Goal: Information Seeking & Learning: Learn about a topic

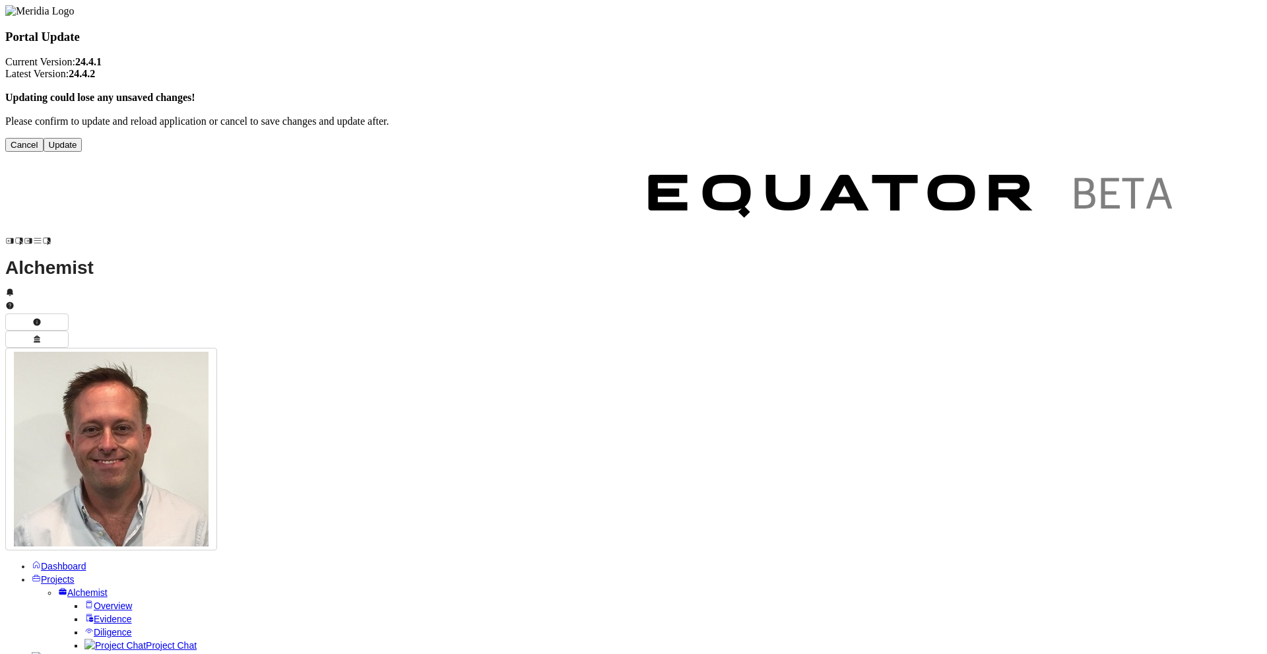
drag, startPoint x: 699, startPoint y: 158, endPoint x: 683, endPoint y: 166, distance: 17.7
click at [699, 152] on div "Portal Update Current Version: 24.4.1 Latest Version: 24.4.2 Updating could los…" at bounding box center [633, 78] width 1256 height 146
click at [82, 152] on button "Update" at bounding box center [63, 145] width 39 height 14
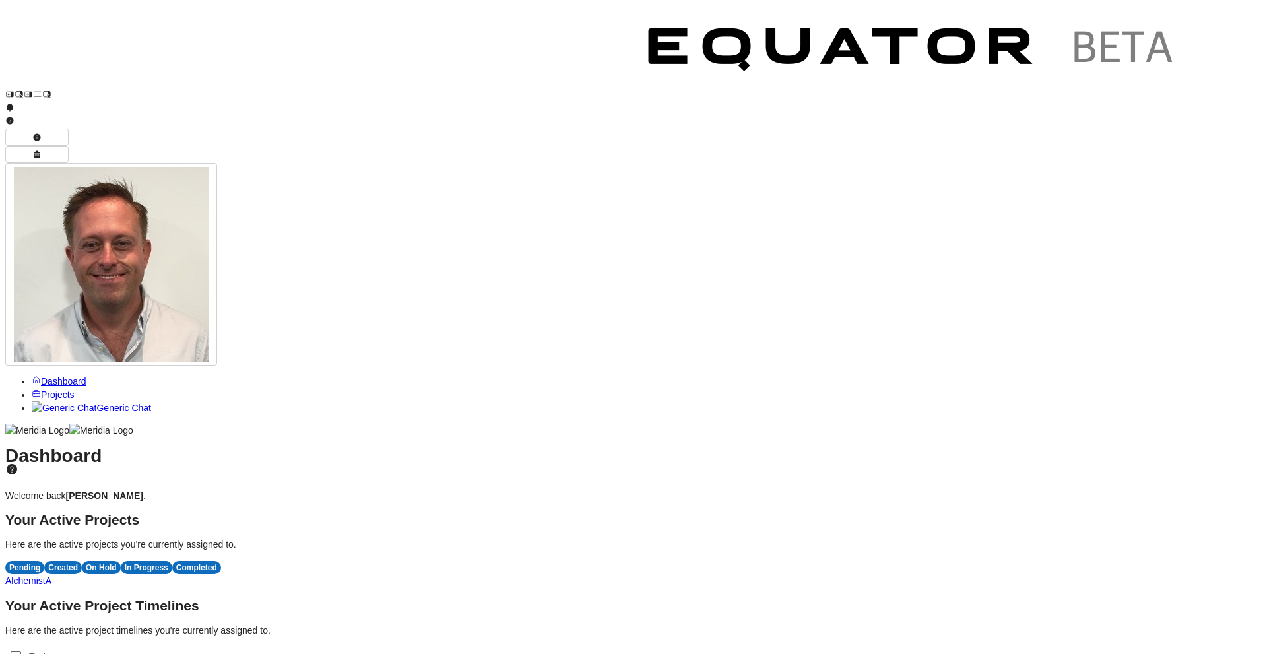
click at [51, 575] on span "A" at bounding box center [49, 580] width 6 height 11
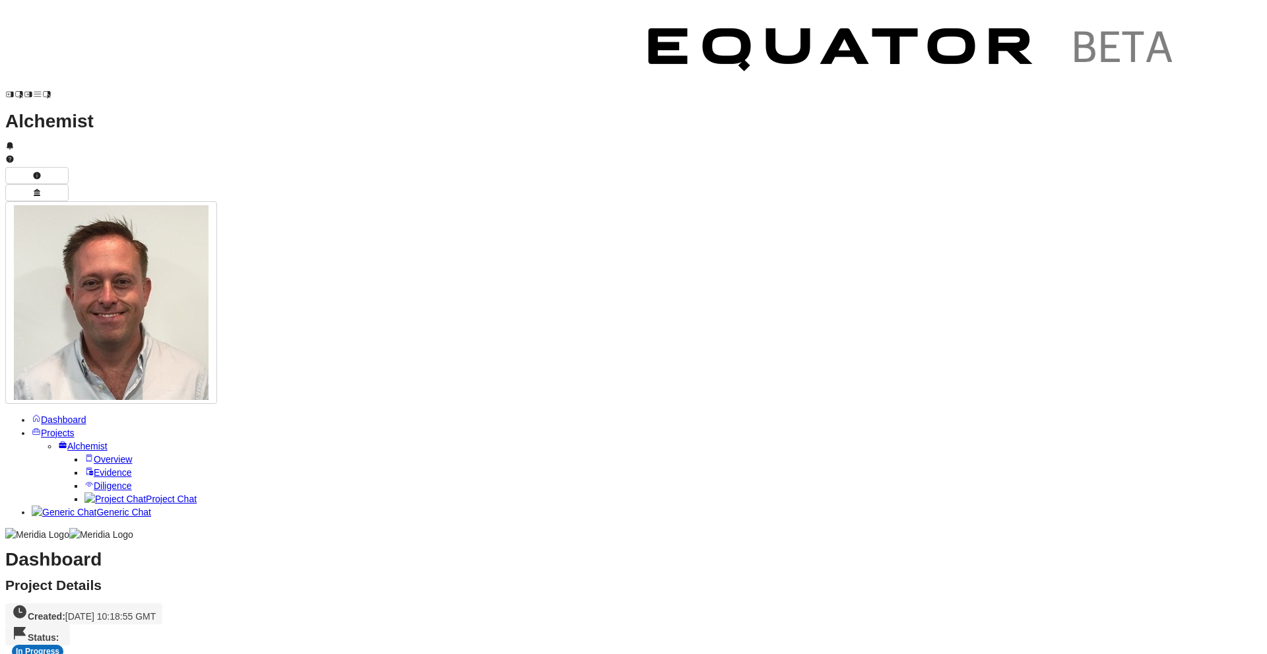
click at [94, 454] on span "Overview" at bounding box center [113, 459] width 38 height 11
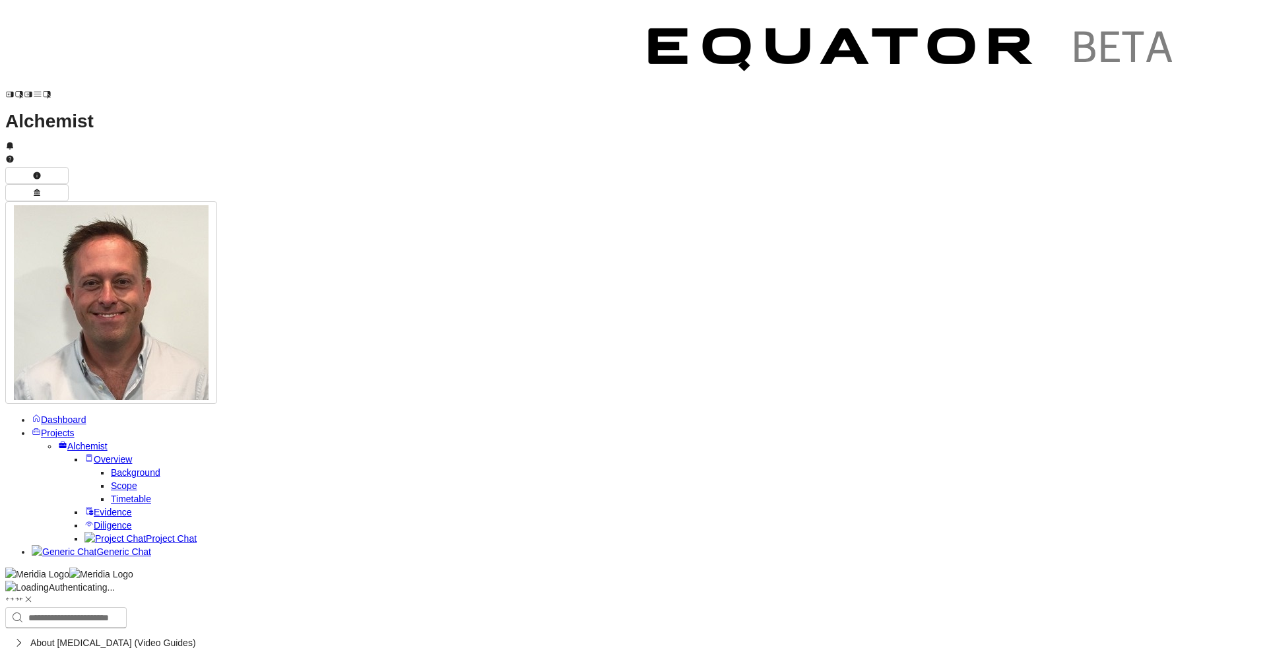
click at [111, 467] on span "Background" at bounding box center [135, 472] width 49 height 11
click at [111, 480] on link "Scope" at bounding box center [124, 485] width 26 height 11
click at [111, 493] on span "Timetable" at bounding box center [131, 498] width 40 height 11
click at [94, 507] on span "Evidence" at bounding box center [113, 512] width 38 height 11
drag, startPoint x: 393, startPoint y: 277, endPoint x: 53, endPoint y: 13, distance: 430.6
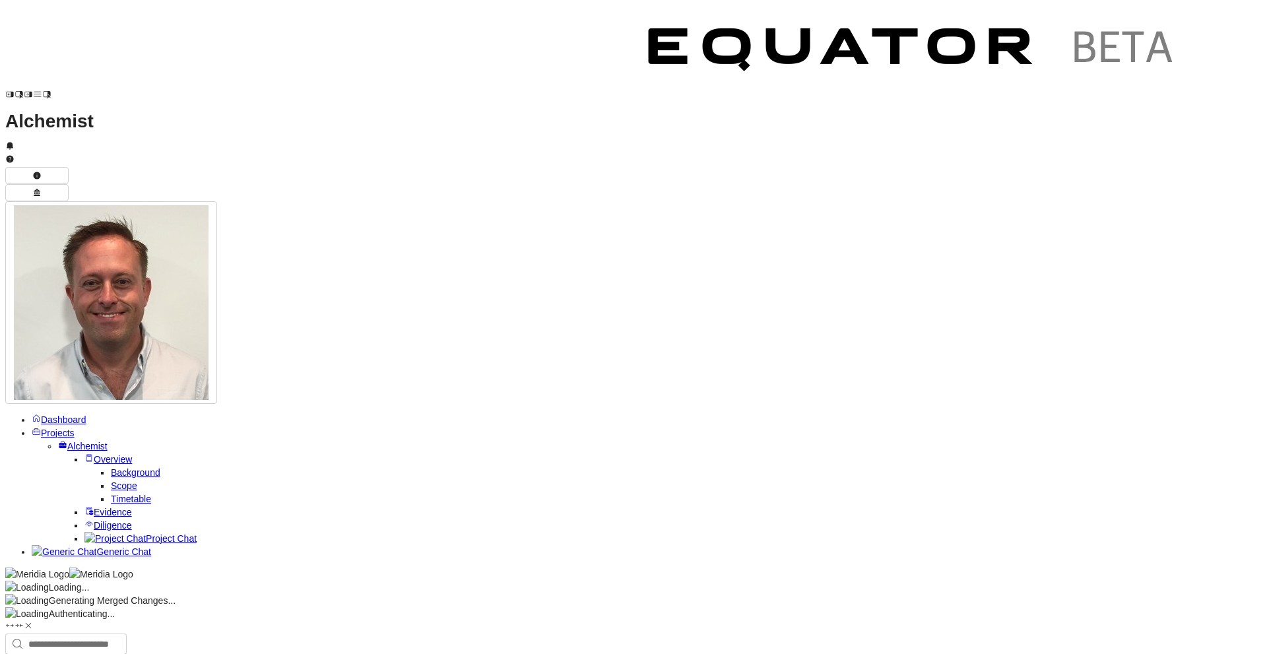
click at [390, 581] on div "Loading..." at bounding box center [633, 587] width 1256 height 13
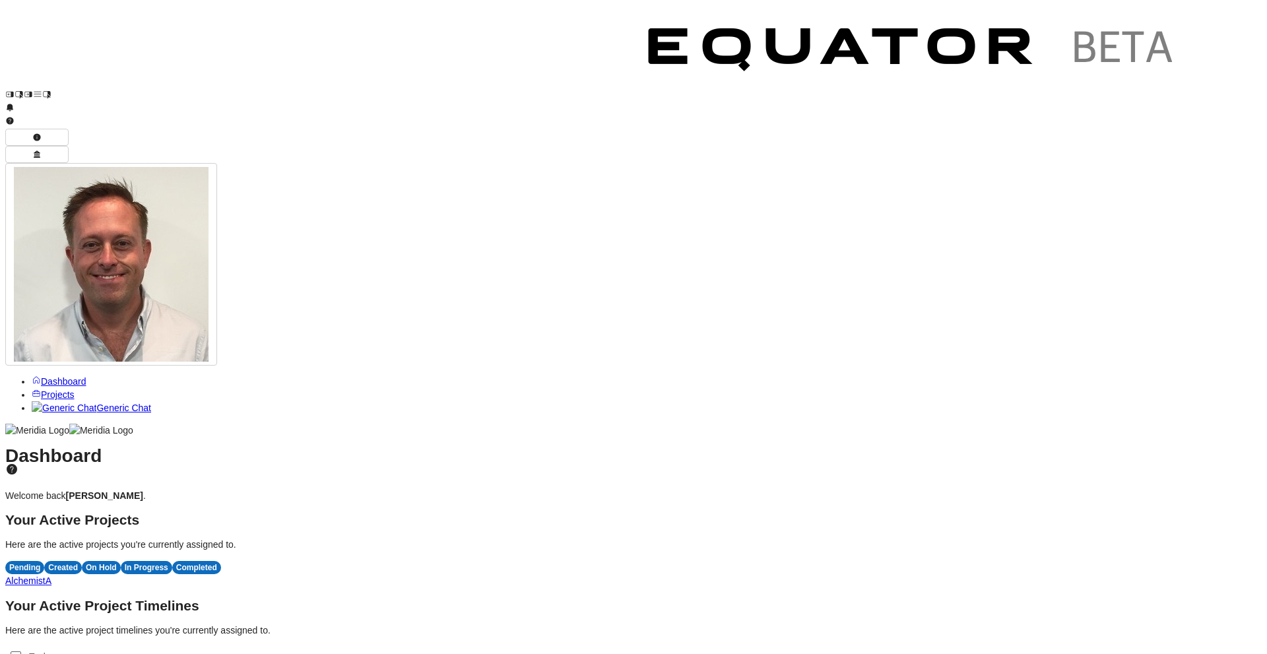
click at [48, 389] on span "Projects" at bounding box center [58, 394] width 34 height 11
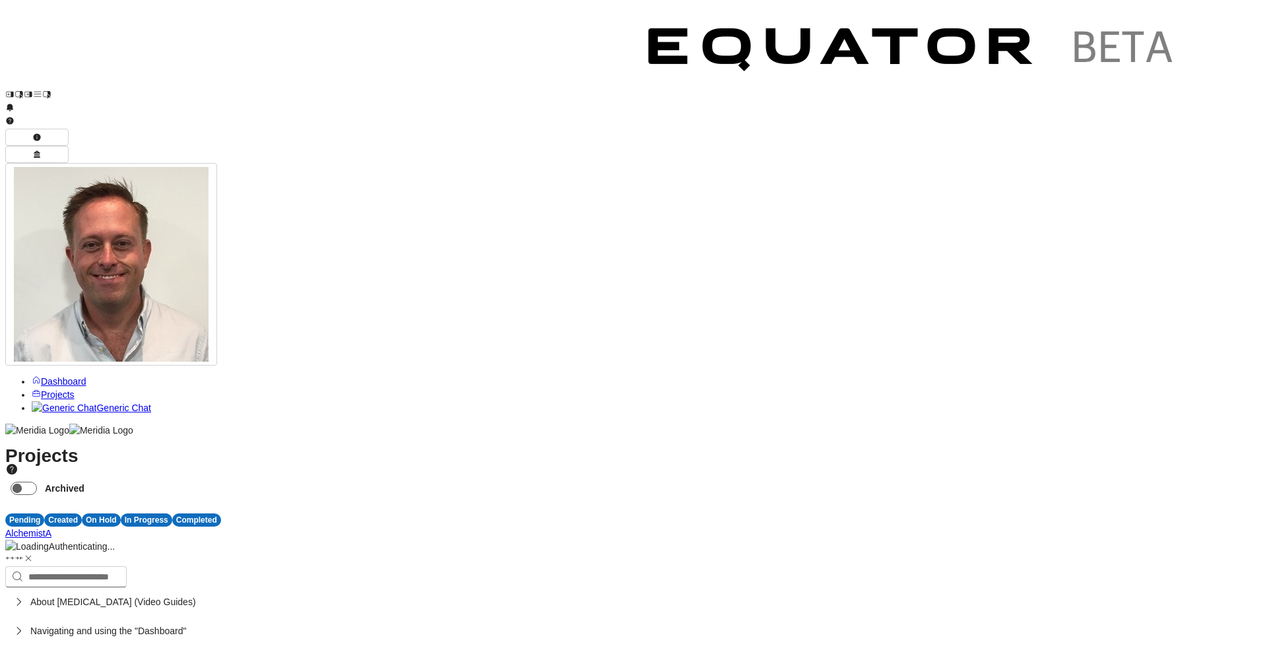
click at [51, 528] on span "A" at bounding box center [49, 533] width 6 height 11
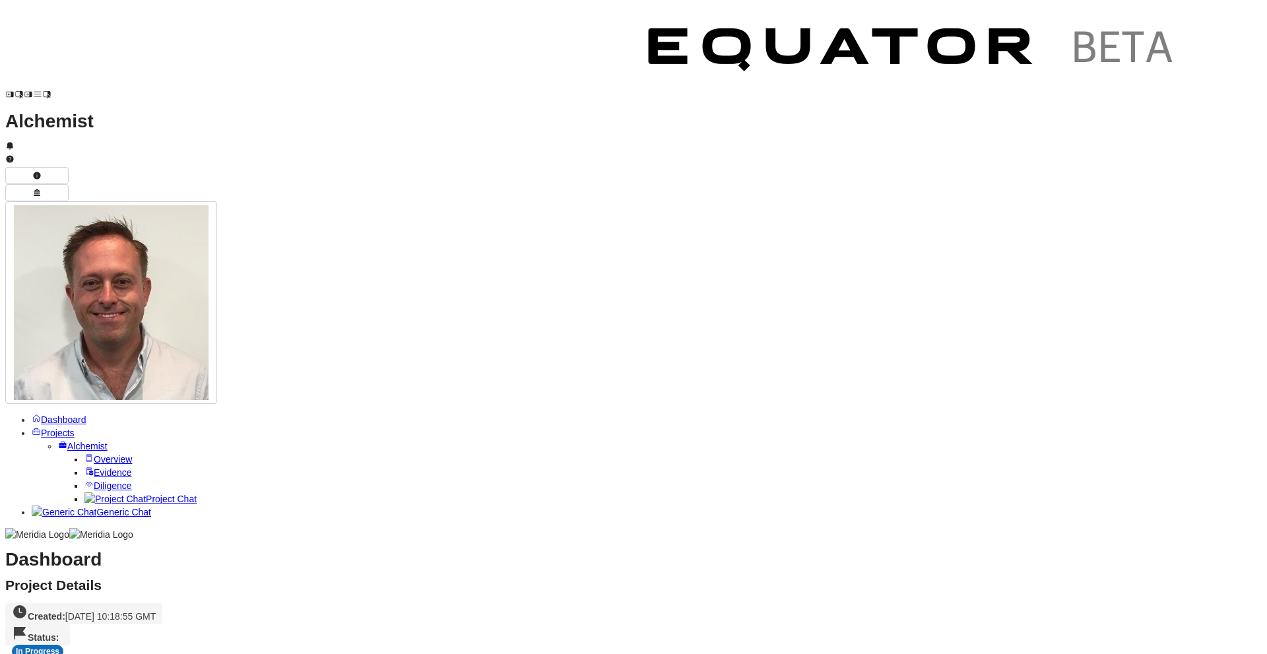
click at [94, 480] on span "Diligence" at bounding box center [113, 485] width 38 height 11
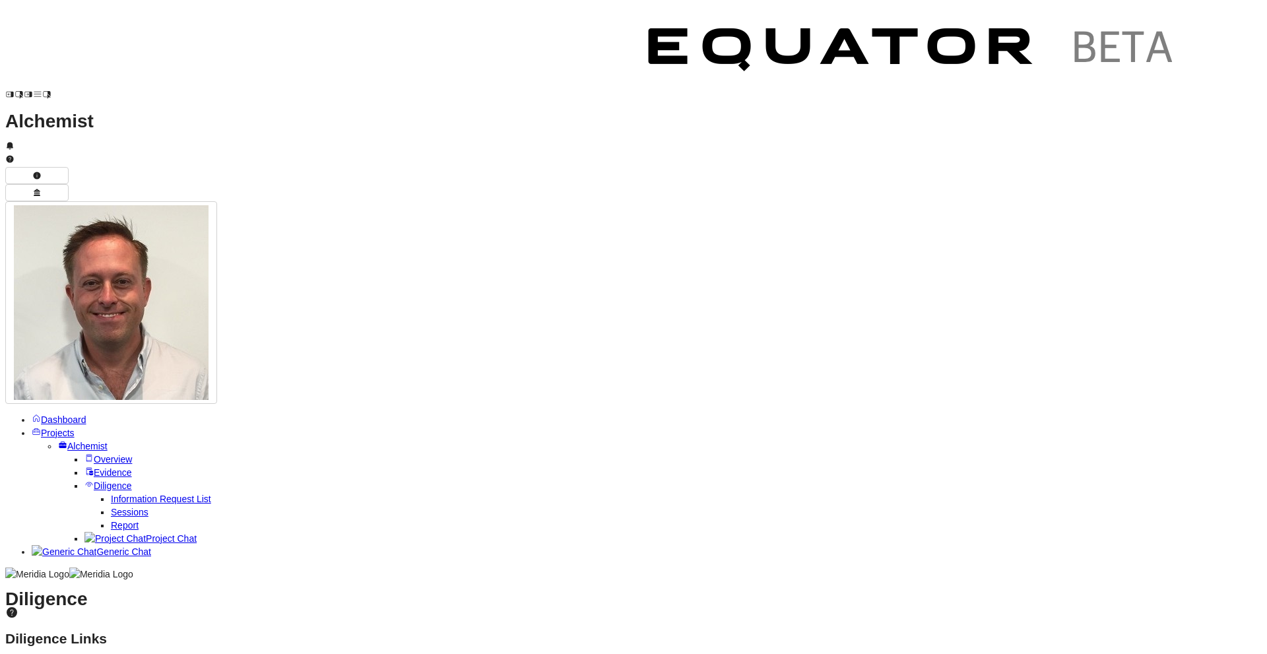
click at [111, 507] on link "Sessions" at bounding box center [130, 512] width 38 height 11
click at [111, 520] on span "Report" at bounding box center [125, 525] width 28 height 11
click at [413, 581] on div "Diligence Diligence Links Work on project Alchemist diligence using the links p…" at bounding box center [633, 587] width 1256 height 13
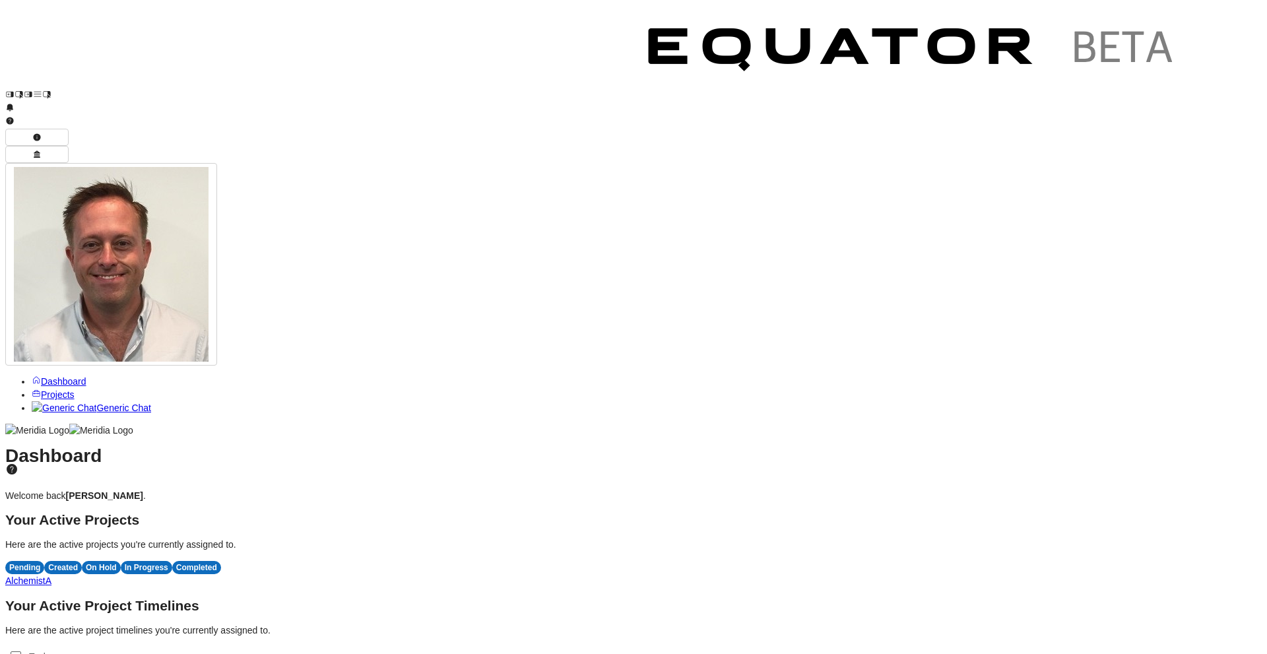
click at [51, 575] on span "A" at bounding box center [49, 580] width 6 height 11
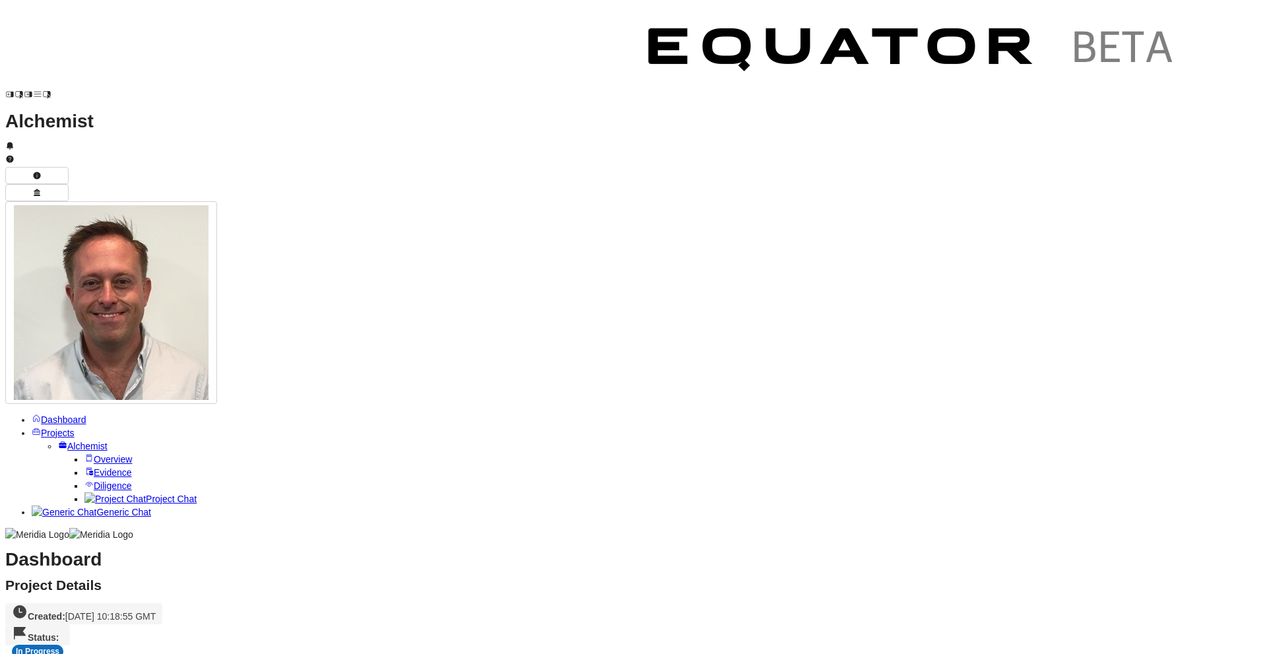
scroll to position [566, 0]
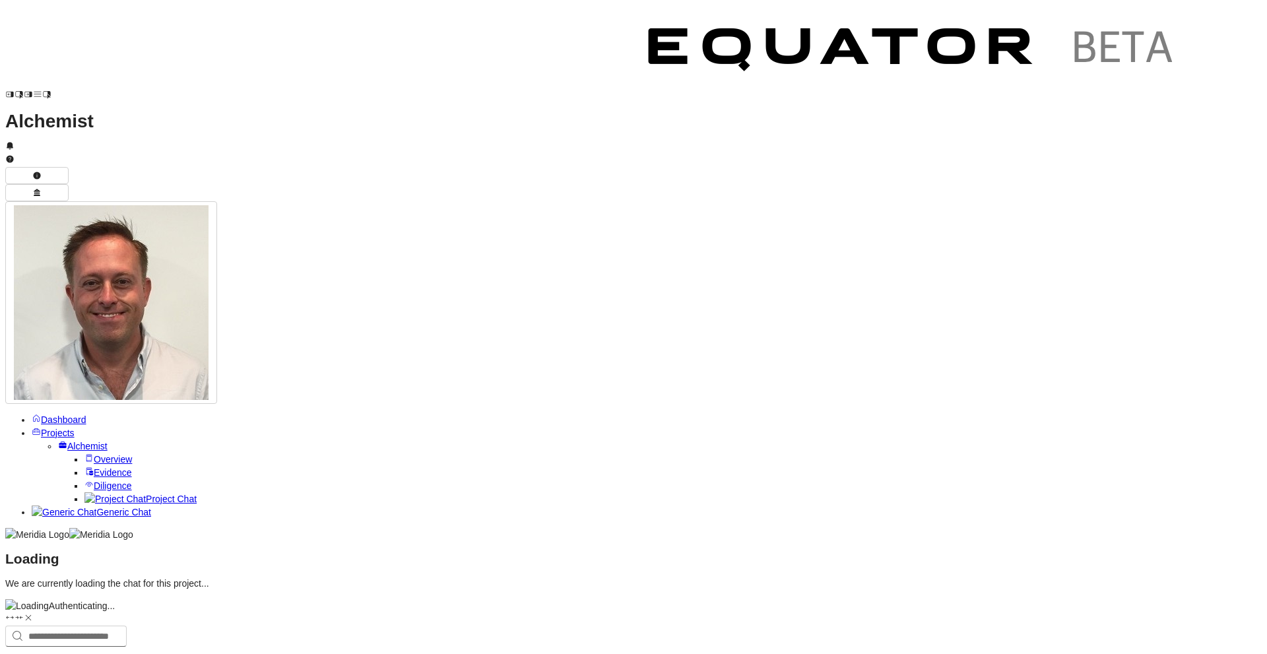
click at [94, 454] on span "Overview" at bounding box center [113, 459] width 38 height 11
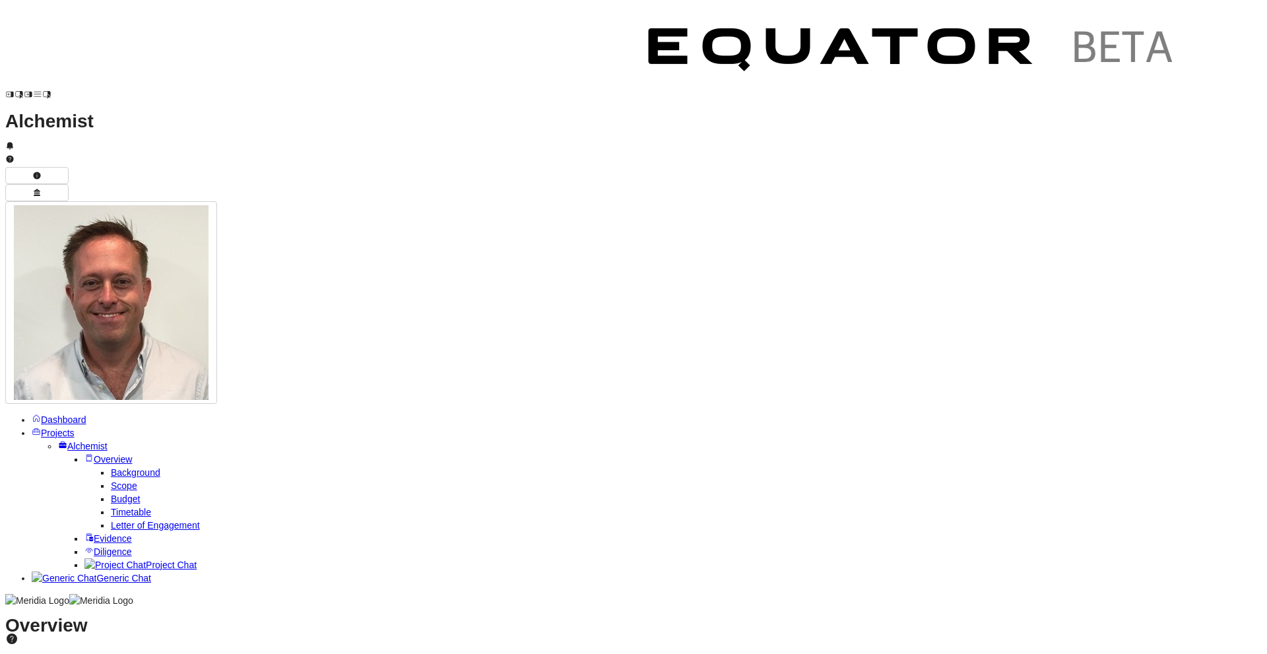
click at [637, 607] on div at bounding box center [633, 607] width 1256 height 0
click at [111, 507] on span "Timetable" at bounding box center [131, 512] width 40 height 11
click at [111, 493] on span "Budget" at bounding box center [125, 498] width 29 height 11
click at [111, 480] on span "Scope" at bounding box center [124, 485] width 26 height 11
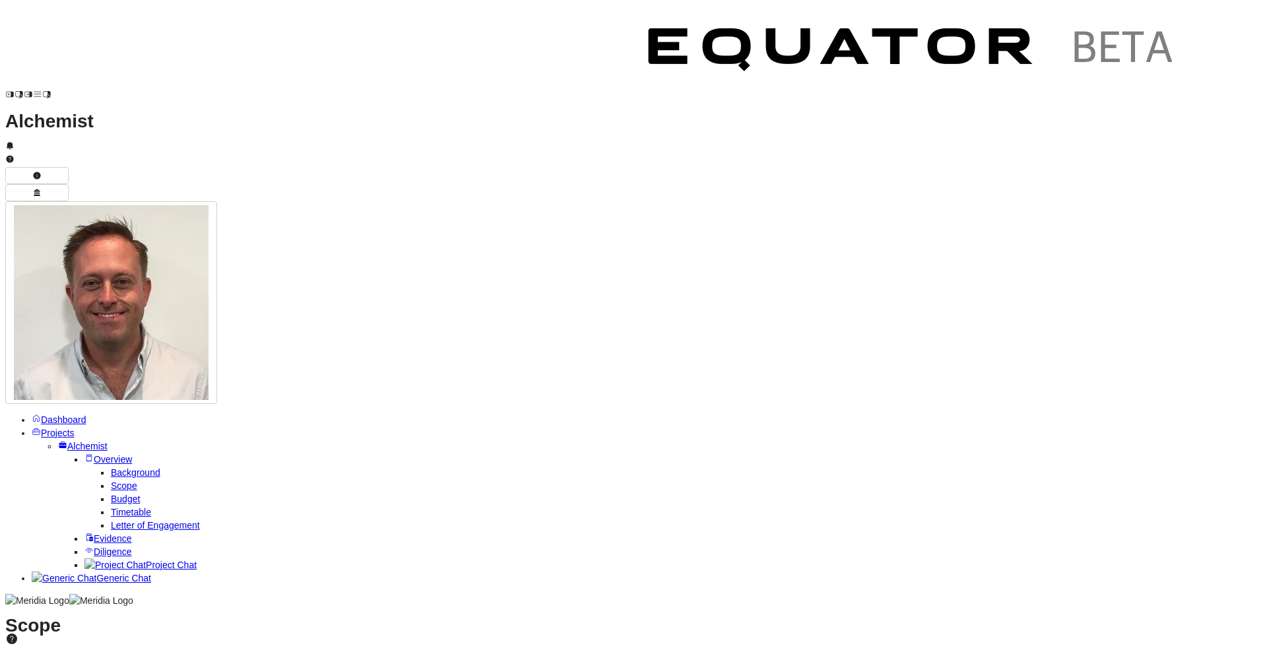
scroll to position [318, 0]
click at [100, 607] on div "Loading..." at bounding box center [633, 613] width 1256 height 13
click at [316, 607] on div "Loading..." at bounding box center [633, 613] width 1256 height 13
click at [111, 507] on span "Timetable" at bounding box center [131, 512] width 40 height 11
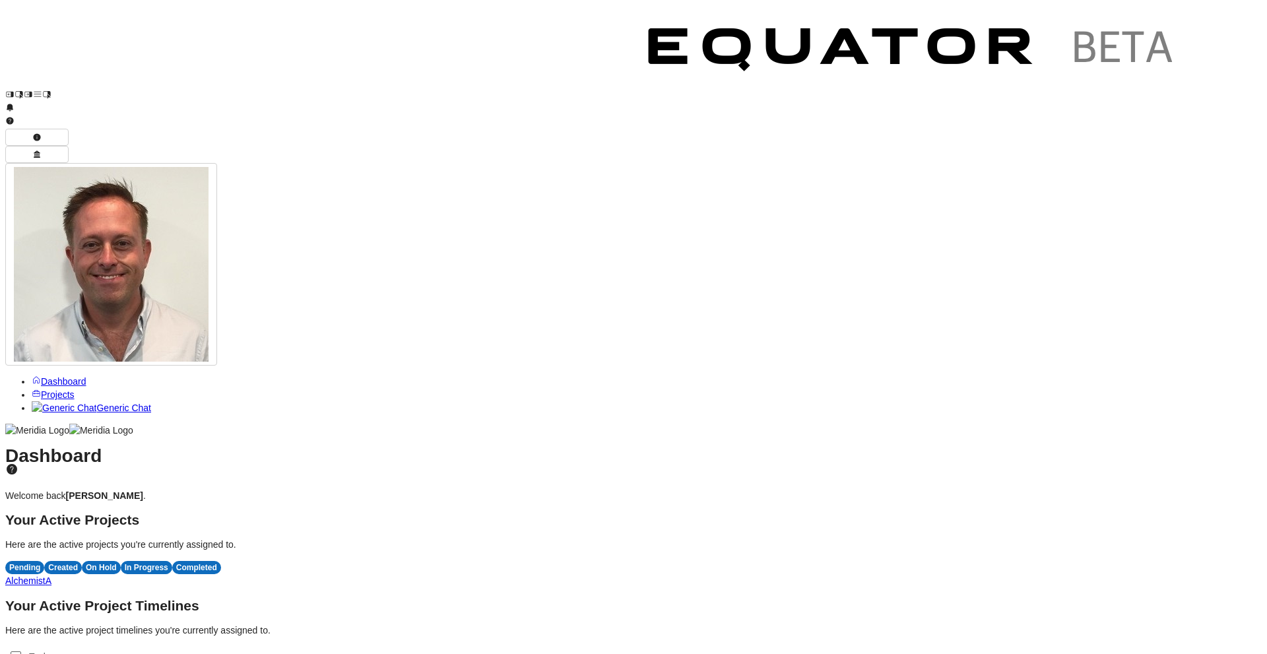
click at [51, 575] on link "Alchemist A" at bounding box center [28, 580] width 46 height 11
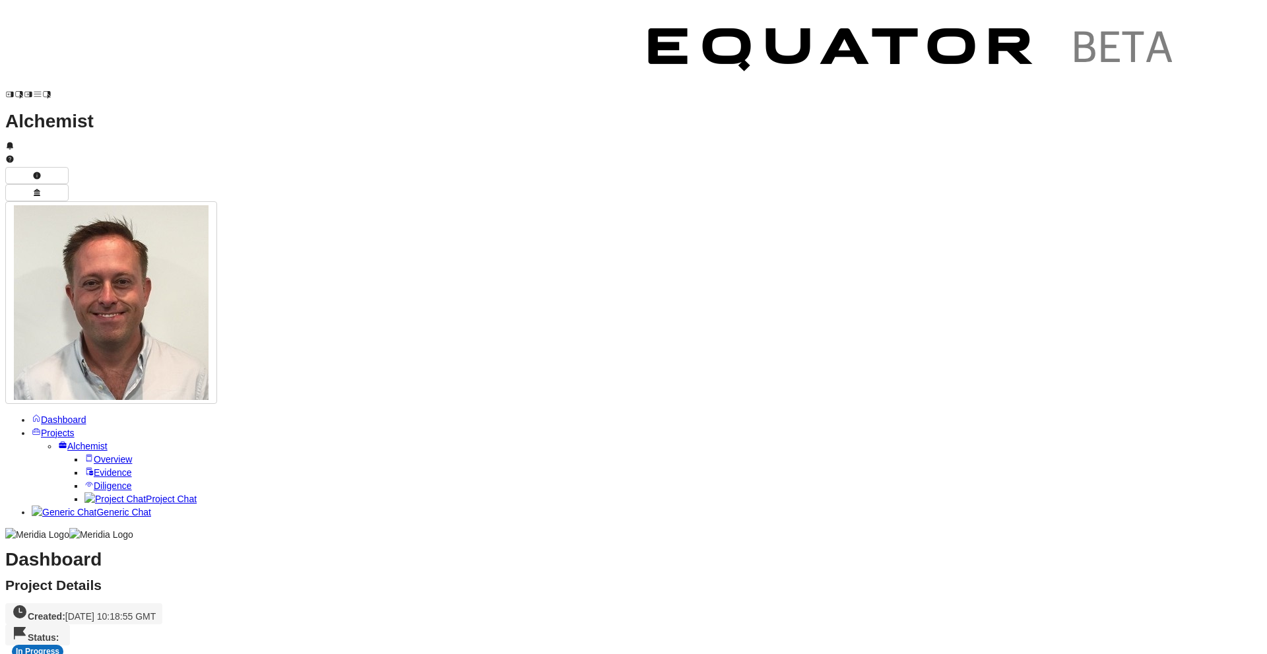
click at [100, 454] on span "Overview" at bounding box center [113, 459] width 38 height 11
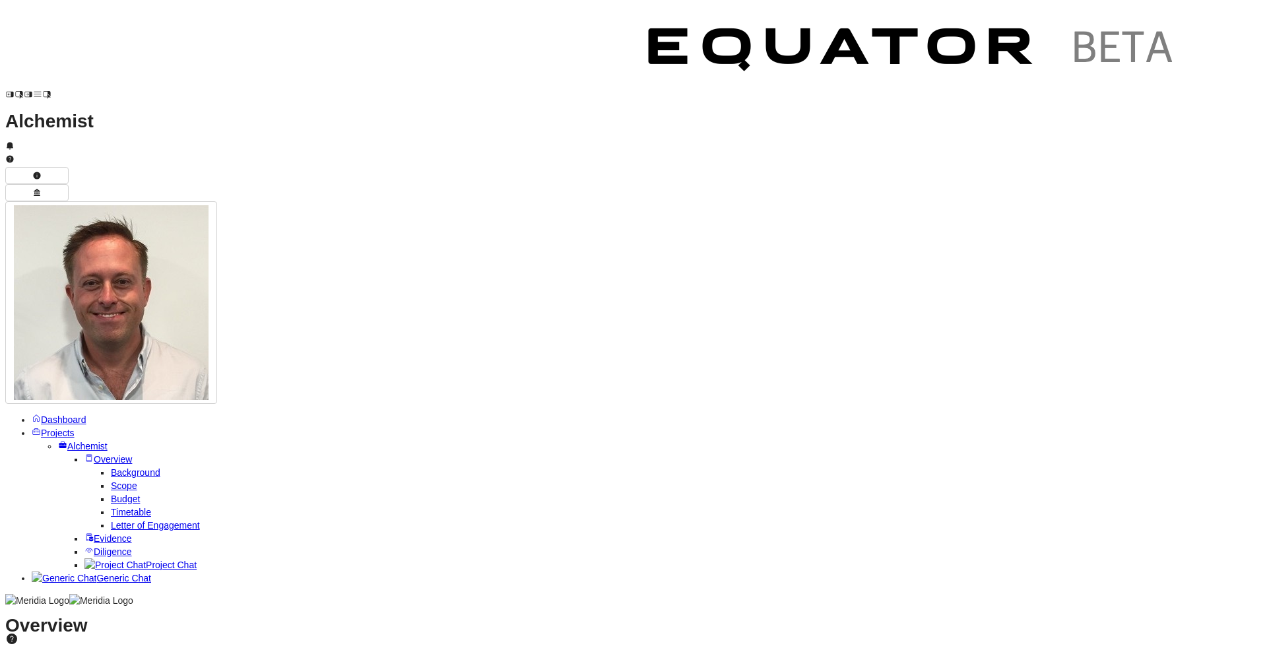
click at [111, 493] on span "Budget" at bounding box center [125, 498] width 29 height 11
click at [111, 507] on span "Timetable" at bounding box center [131, 512] width 40 height 11
click at [120, 520] on span "Letter of Engagement" at bounding box center [155, 525] width 89 height 11
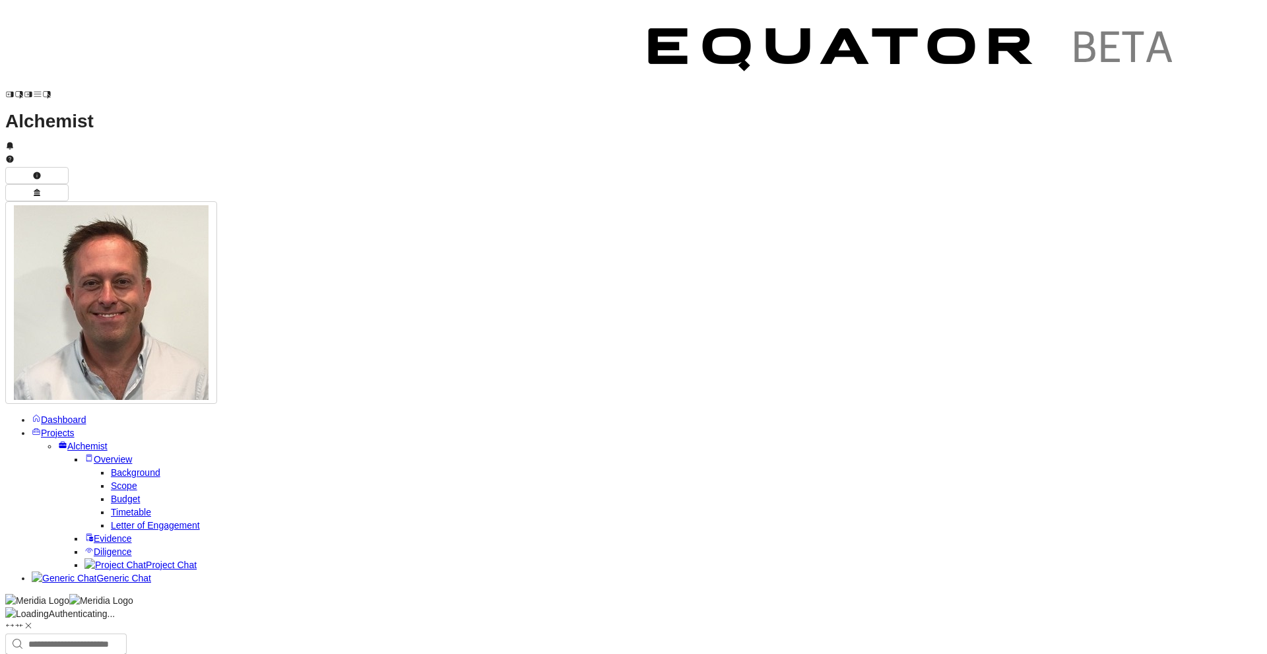
click at [94, 533] on span "Evidence" at bounding box center [113, 538] width 38 height 11
click at [84, 546] on link "Diligence" at bounding box center [108, 551] width 48 height 11
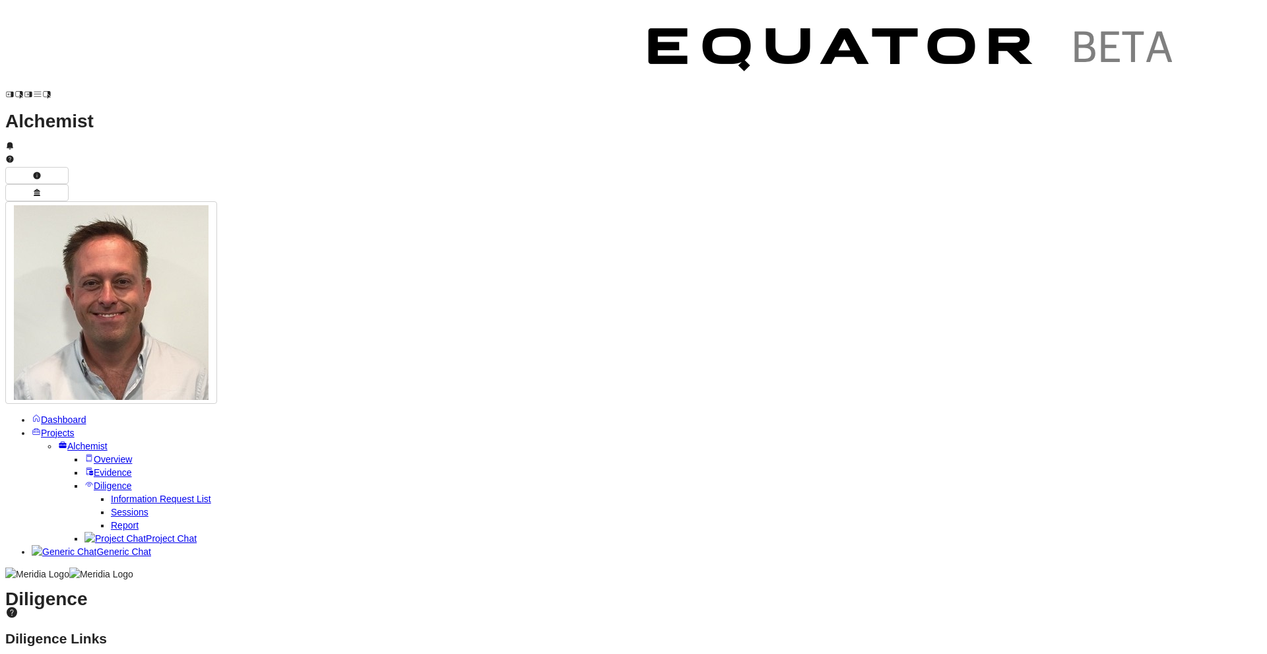
click at [111, 520] on span "Report" at bounding box center [125, 525] width 28 height 11
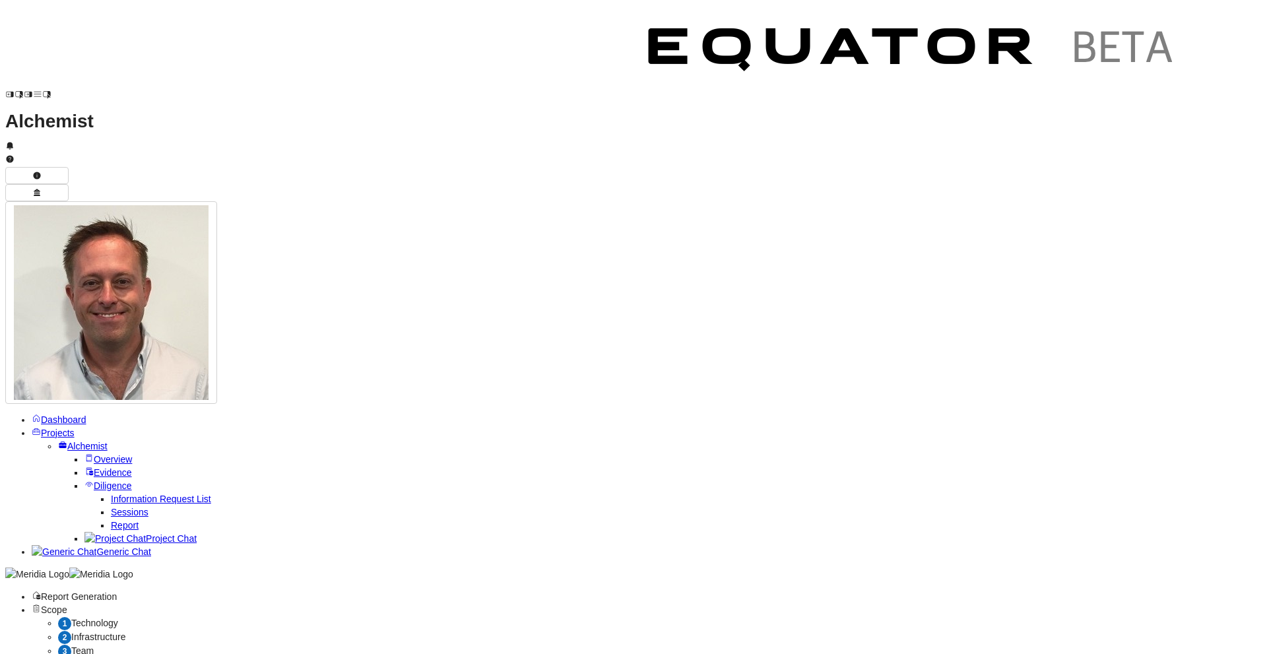
click at [62, 414] on span "Dashboard" at bounding box center [64, 419] width 46 height 11
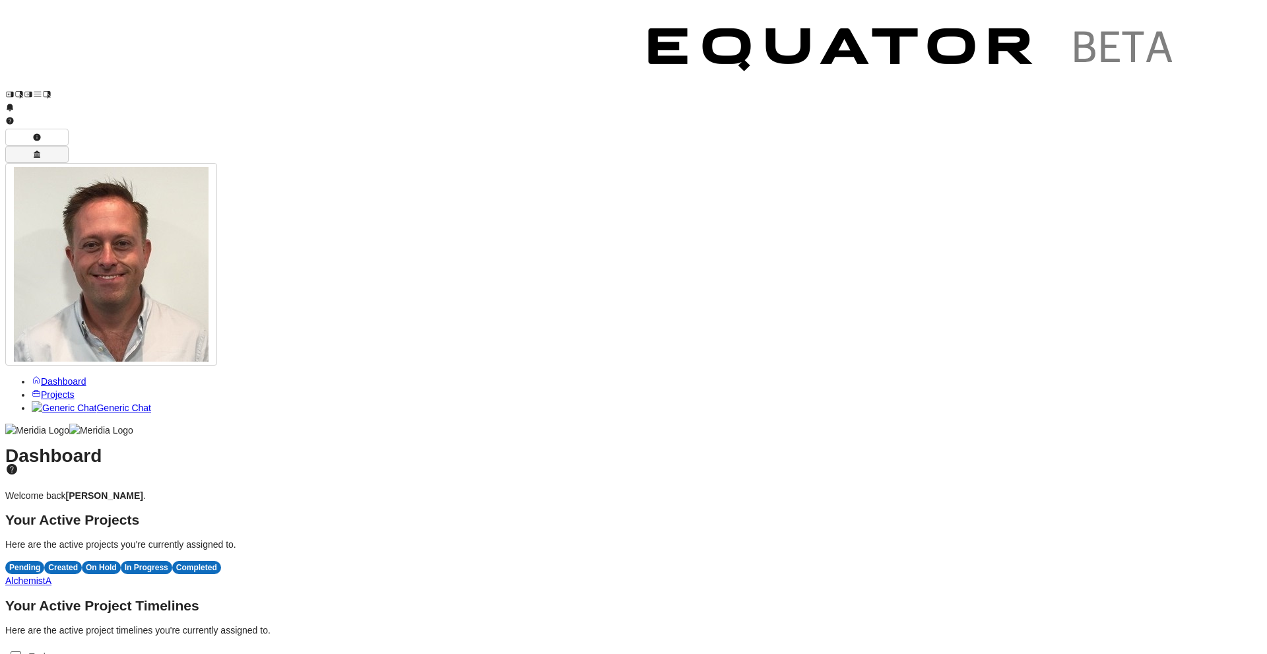
click at [42, 150] on icon "button" at bounding box center [36, 154] width 9 height 9
click at [42, 133] on icon "button" at bounding box center [36, 137] width 9 height 9
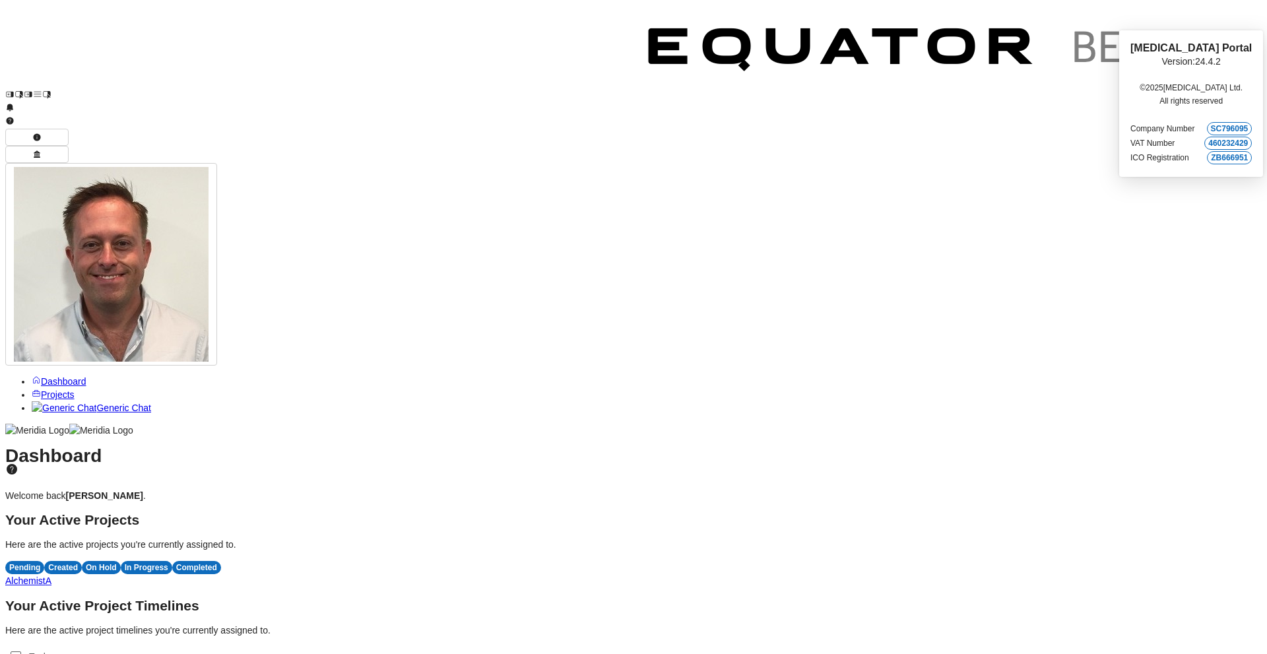
click at [13, 117] on icon at bounding box center [9, 120] width 7 height 7
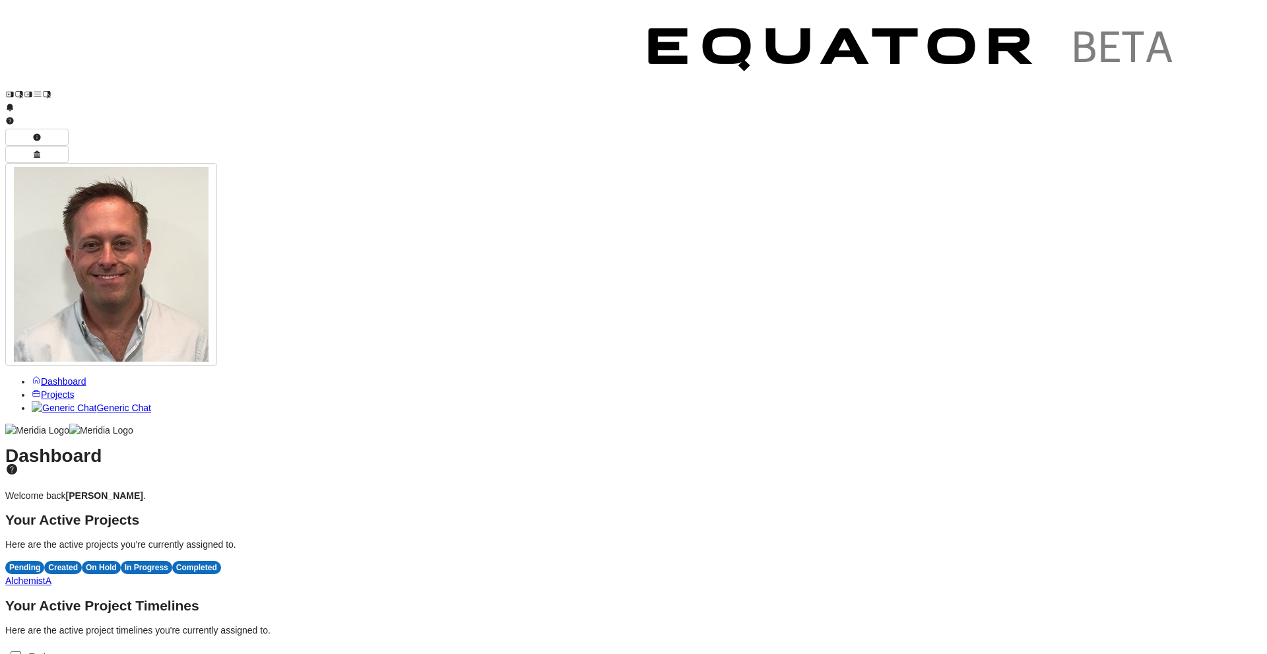
click at [51, 575] on span "A" at bounding box center [49, 580] width 6 height 11
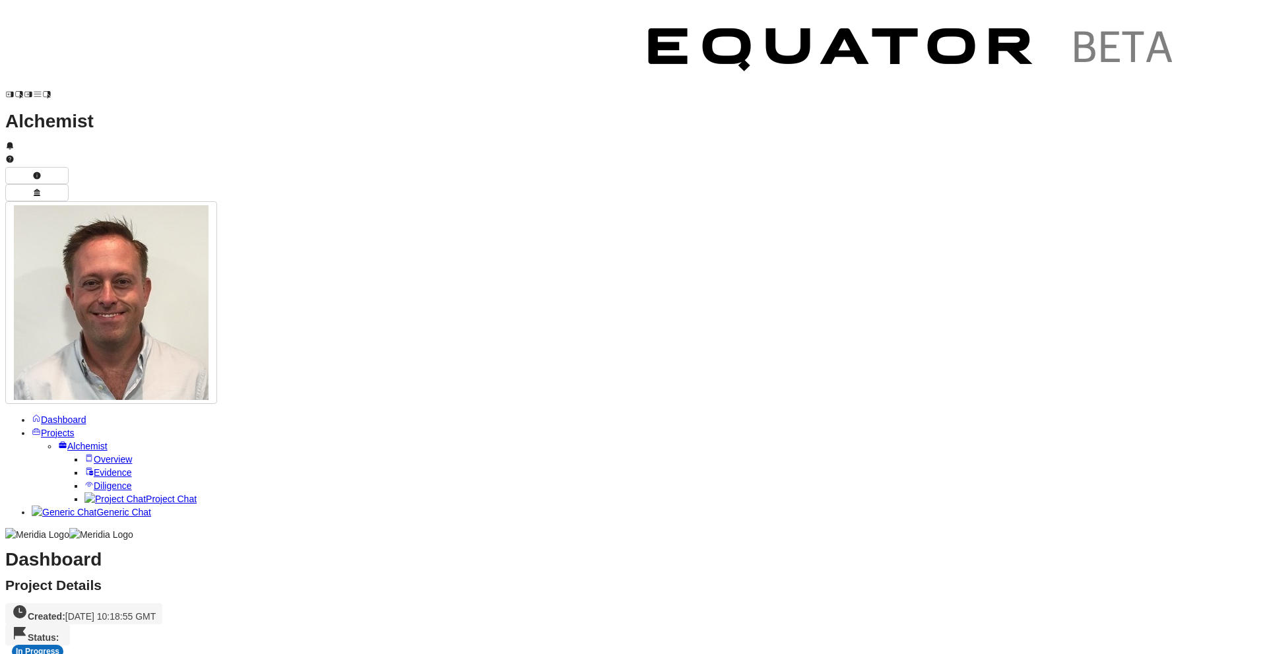
click at [94, 454] on span "Overview" at bounding box center [113, 459] width 38 height 11
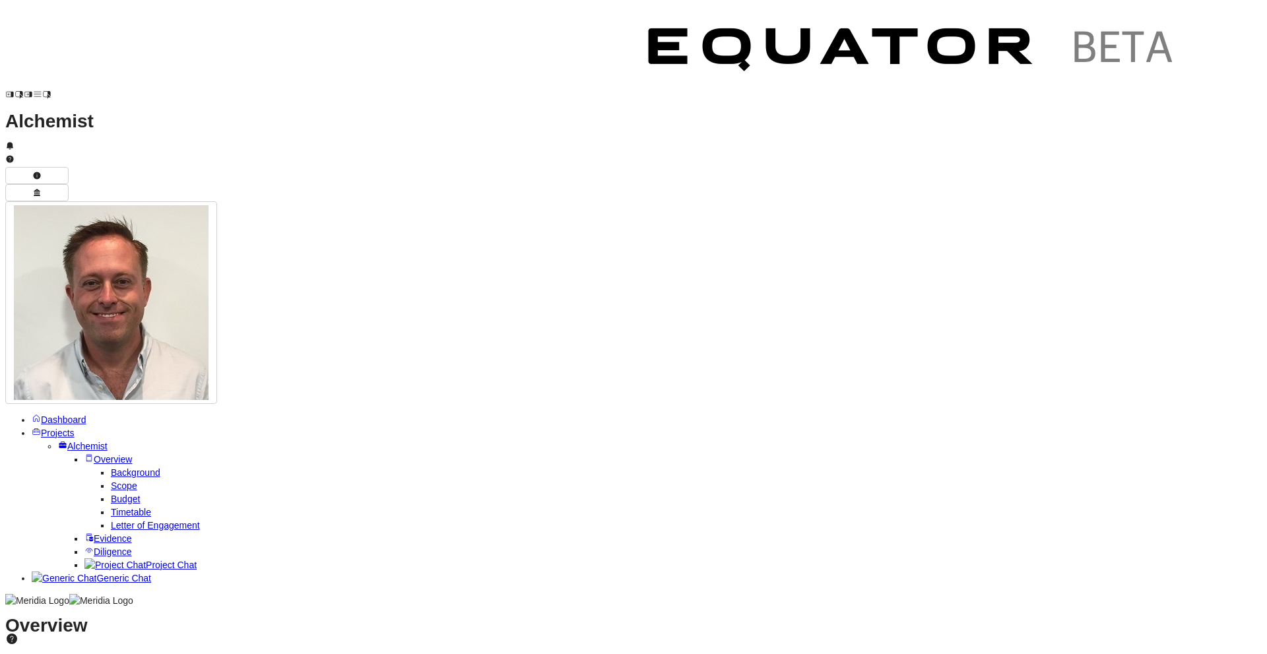
click at [111, 467] on span "Background" at bounding box center [135, 472] width 49 height 11
click at [111, 480] on span "Scope" at bounding box center [124, 485] width 26 height 11
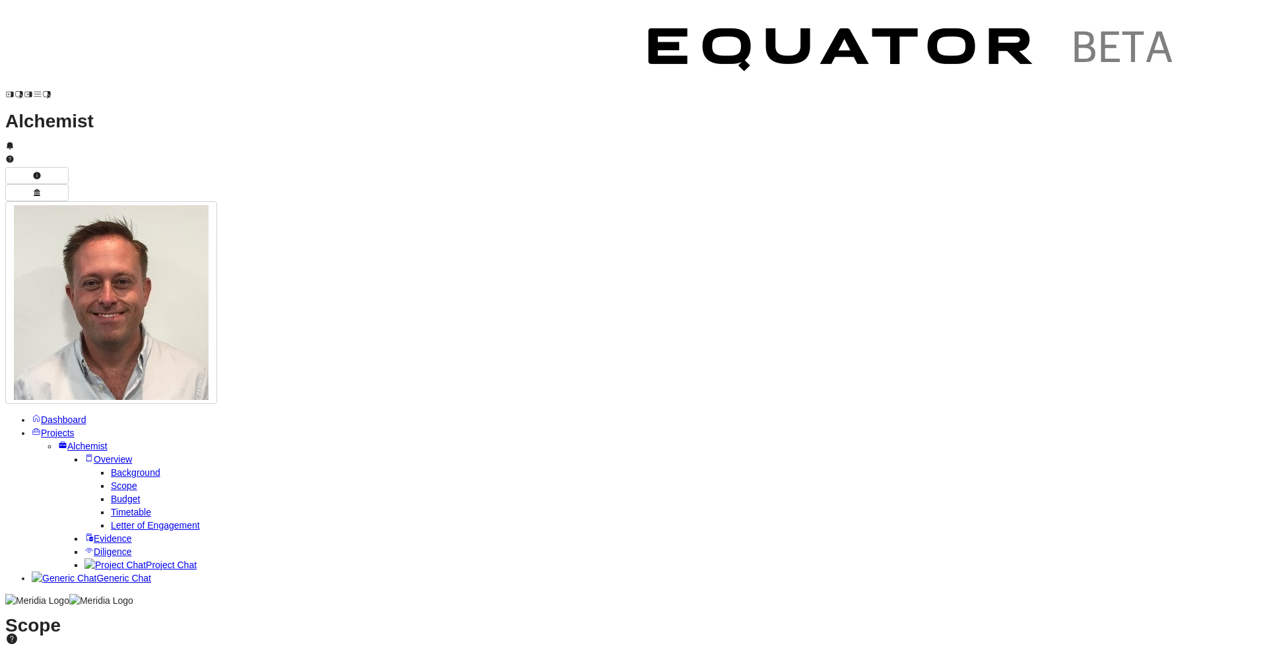
scroll to position [232, 0]
click at [94, 546] on span "Diligence" at bounding box center [113, 551] width 38 height 11
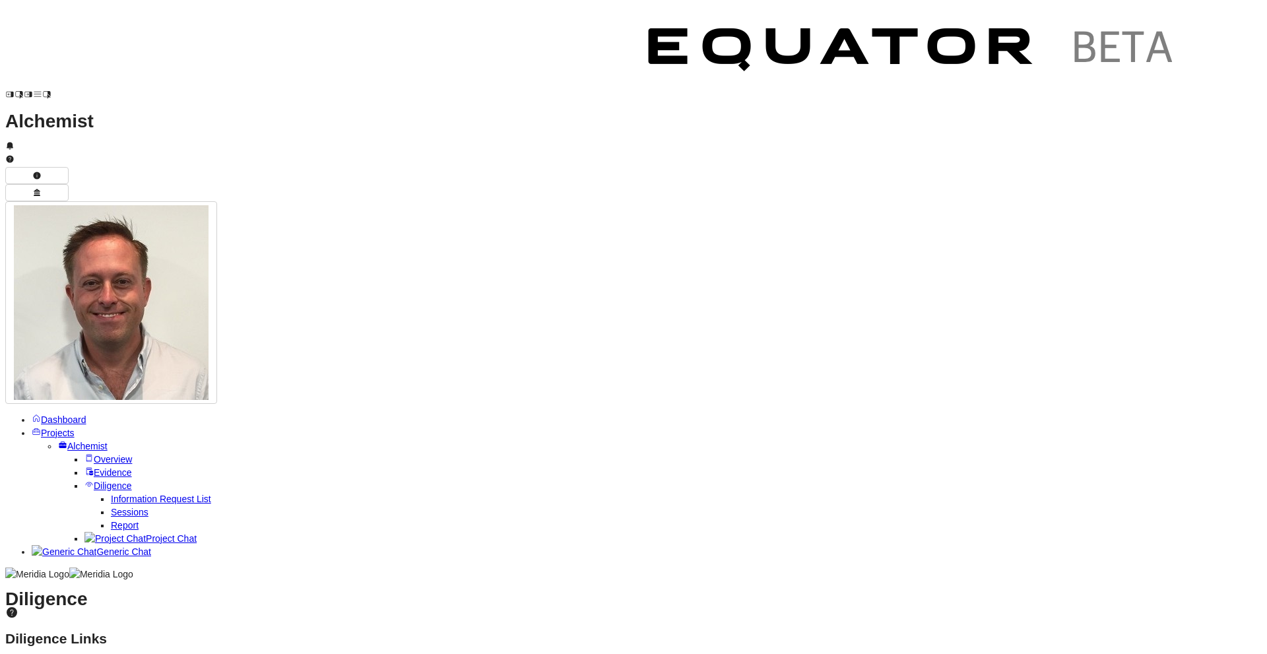
click at [111, 507] on span "Sessions" at bounding box center [130, 512] width 38 height 11
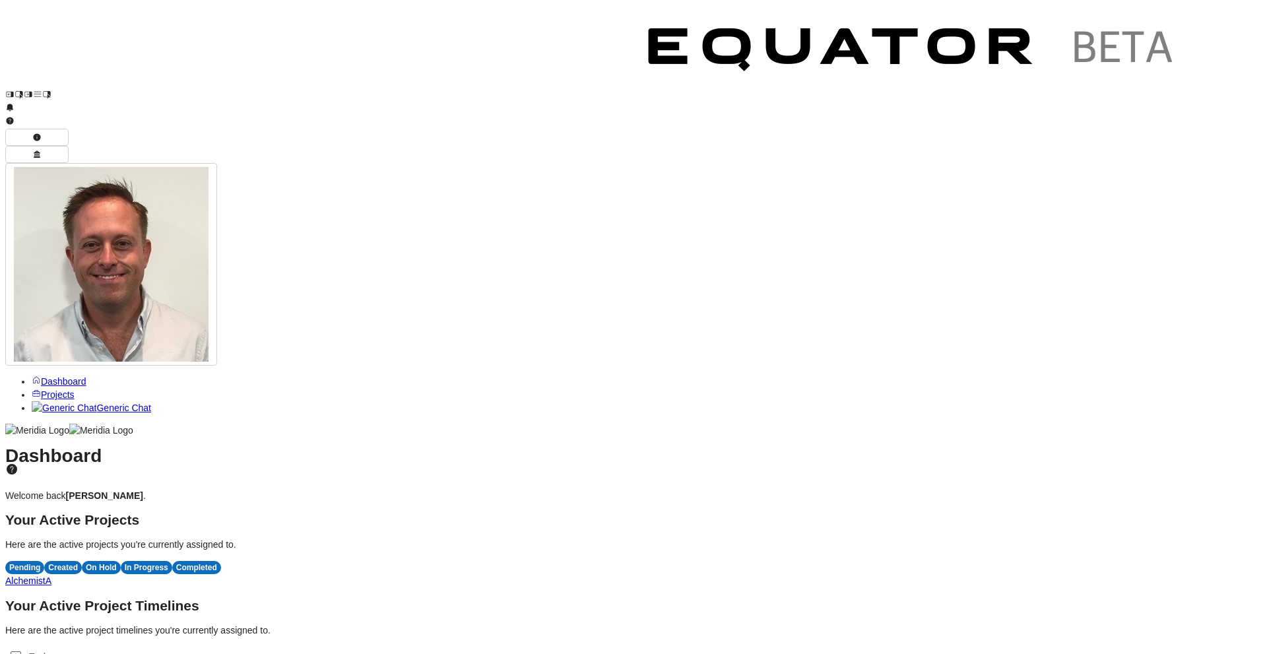
click at [61, 389] on span "Projects" at bounding box center [58, 394] width 34 height 11
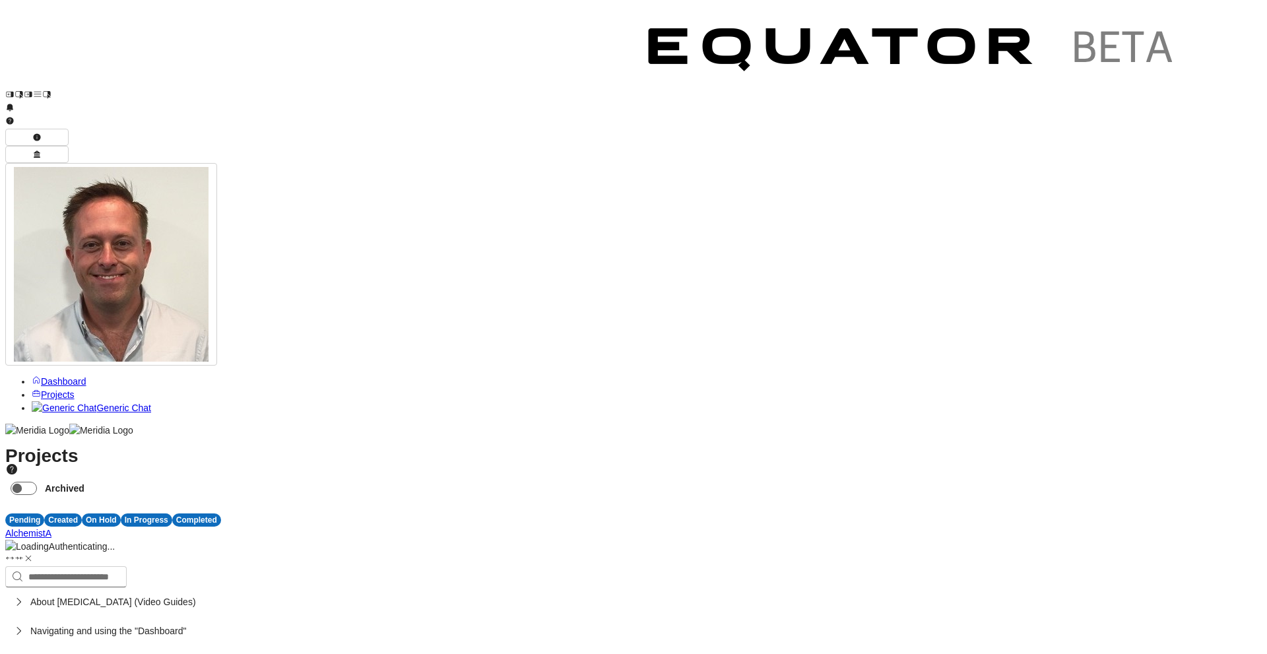
click at [51, 528] on span "A" at bounding box center [49, 533] width 6 height 11
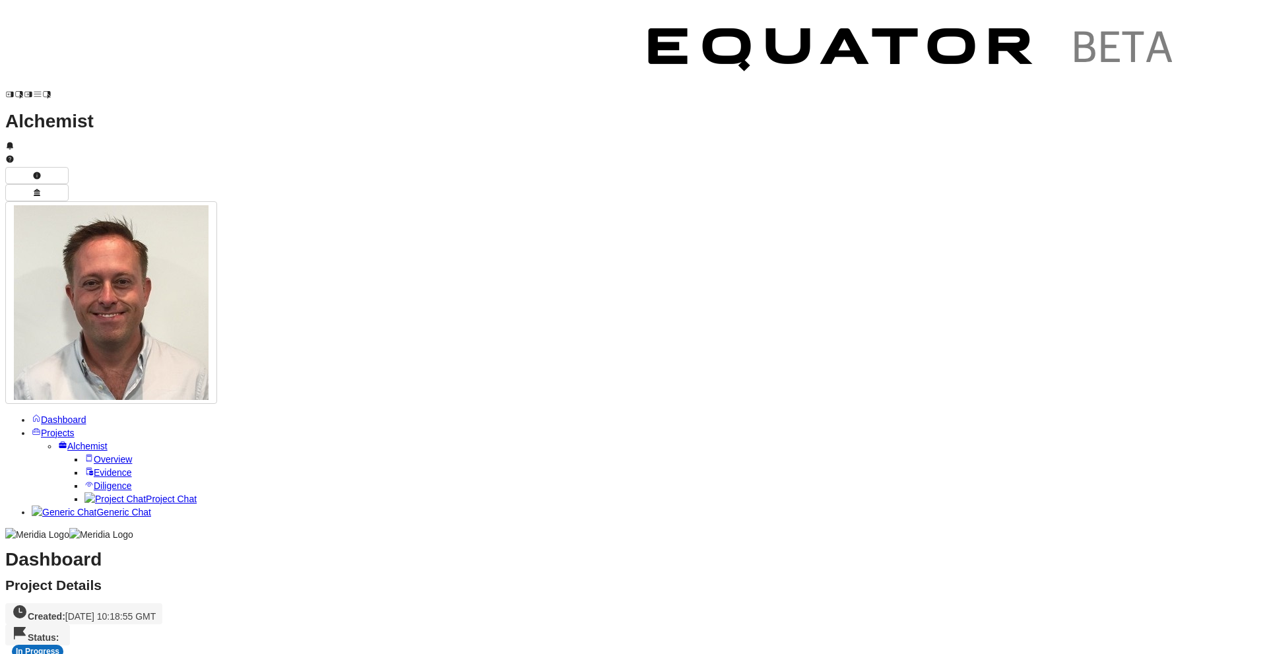
click at [94, 480] on span "Diligence" at bounding box center [113, 485] width 38 height 11
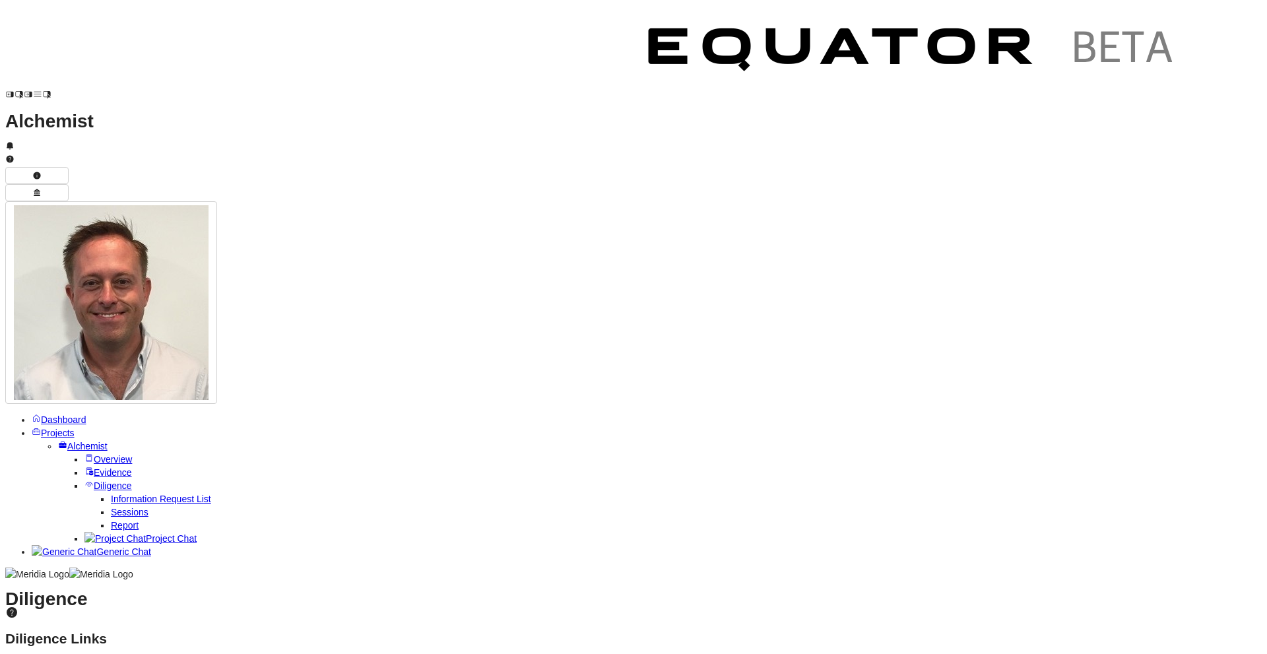
click at [111, 507] on span "Sessions" at bounding box center [130, 512] width 38 height 11
click at [125, 493] on span "Information Request List" at bounding box center [161, 498] width 100 height 11
click at [131, 520] on span "Report" at bounding box center [125, 525] width 28 height 11
click at [118, 618] on span "Technology" at bounding box center [94, 623] width 47 height 11
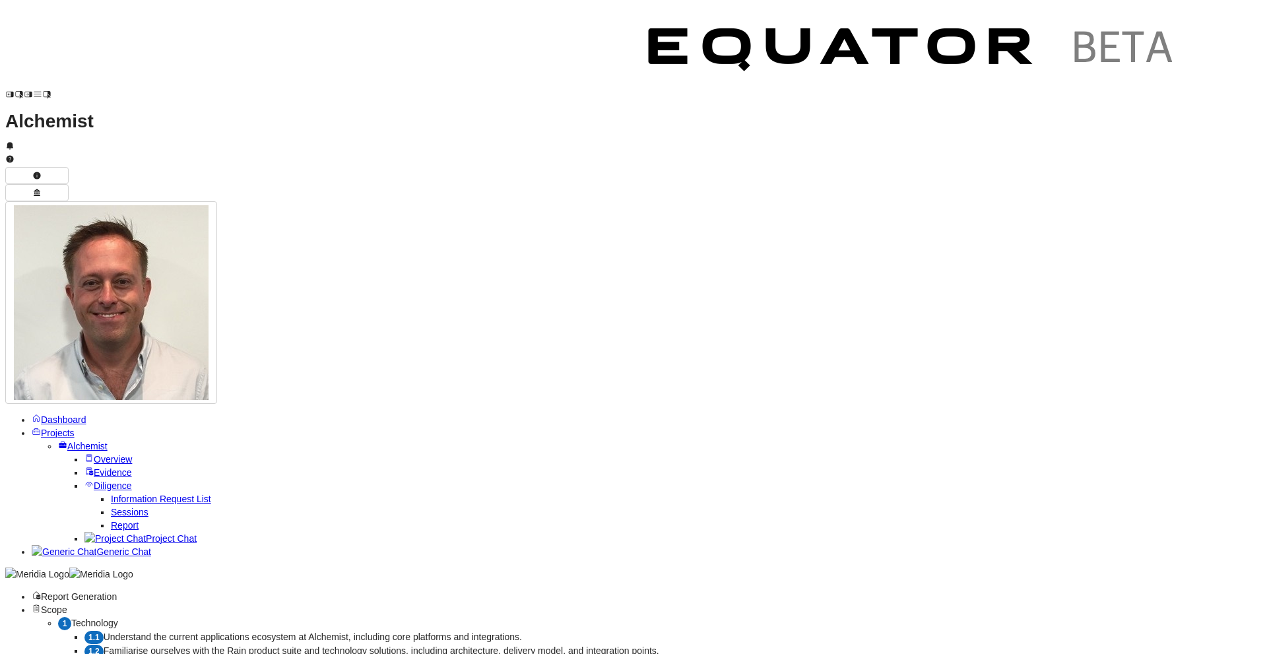
click at [309, 631] on span "Understand the current applications ecosystem at Alchemist, including core plat…" at bounding box center [313, 636] width 418 height 11
select select "*******"
click at [289, 603] on div "Scope" at bounding box center [647, 609] width 1230 height 13
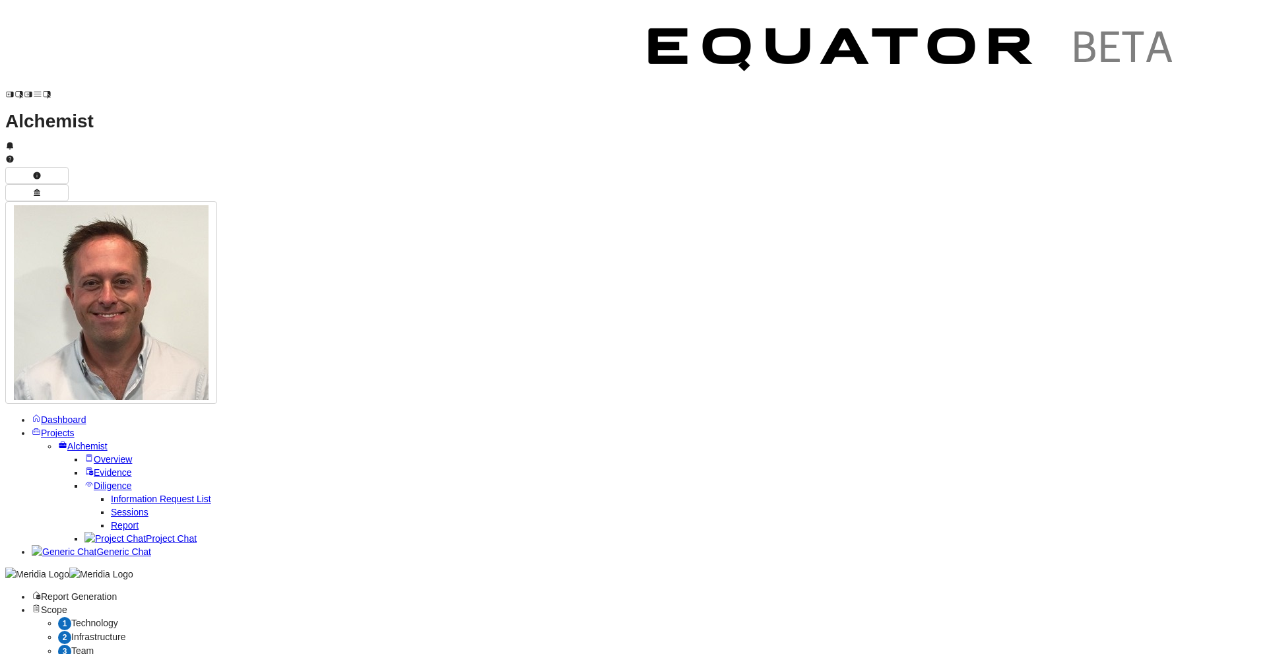
click at [317, 653] on div "4 Roadmap" at bounding box center [659, 665] width 1203 height 14
click at [111, 653] on span "Roadmap" at bounding box center [91, 664] width 40 height 11
click at [292, 630] on div "2 Infrastructure" at bounding box center [659, 637] width 1203 height 14
click at [125, 631] on span "Infrastructure" at bounding box center [98, 636] width 54 height 11
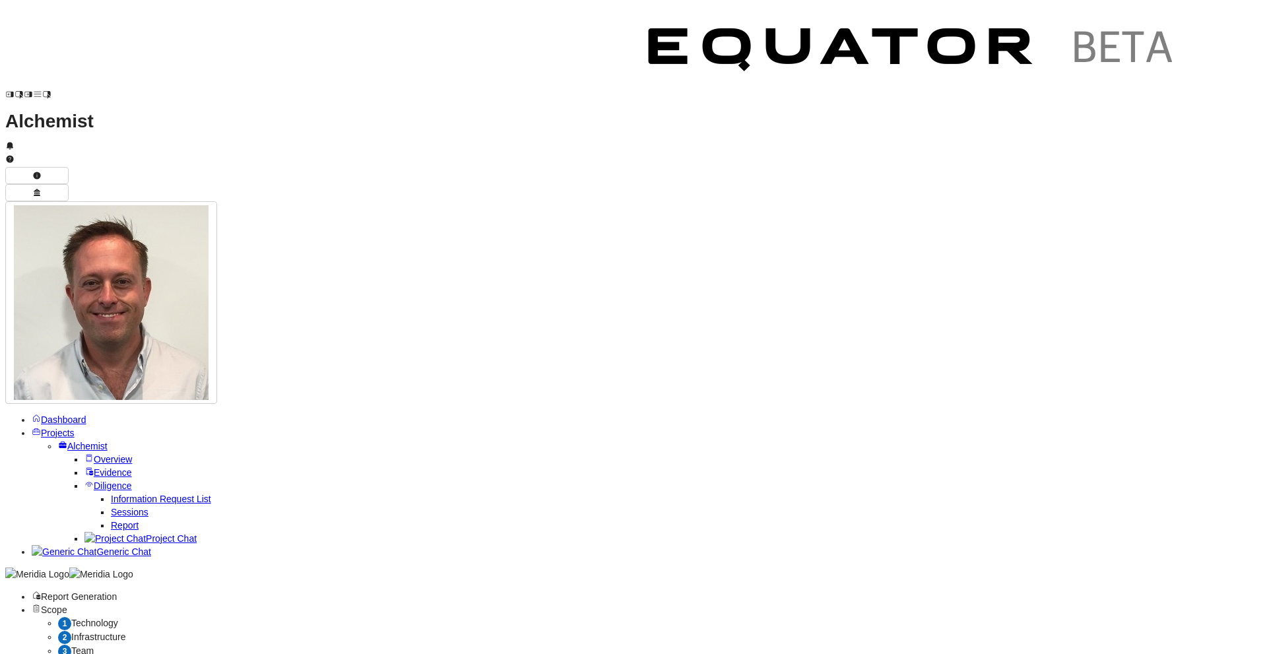
scroll to position [49, 0]
click at [67, 604] on span "Scope" at bounding box center [54, 609] width 26 height 11
click at [84, 533] on link "Project Chat" at bounding box center [140, 538] width 112 height 11
